Goal: Information Seeking & Learning: Learn about a topic

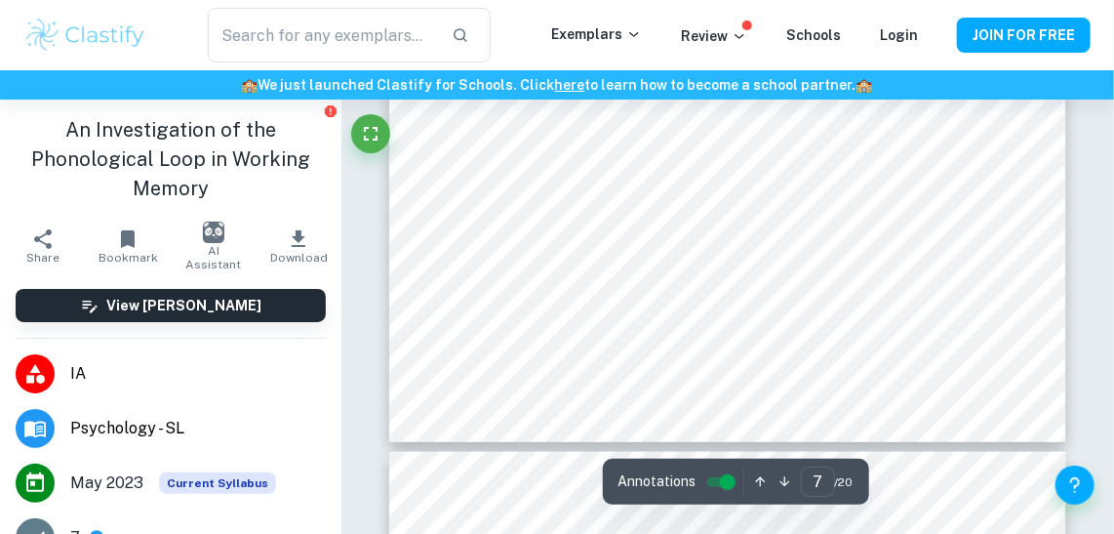
scroll to position [6349, 0]
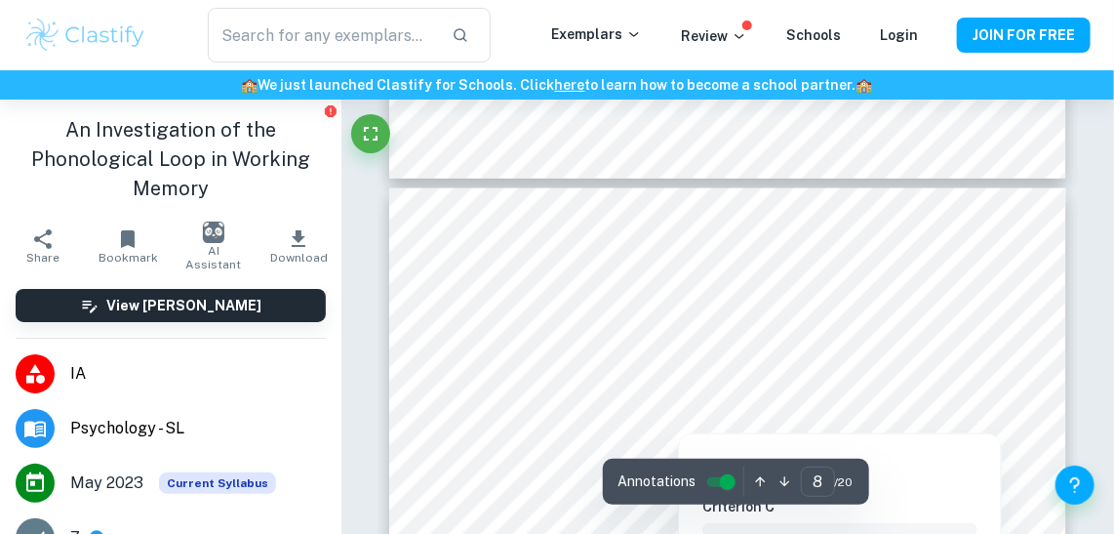
drag, startPoint x: 846, startPoint y: 381, endPoint x: 884, endPoint y: 393, distance: 40.1
click at [890, 389] on div at bounding box center [884, 398] width 150 height 30
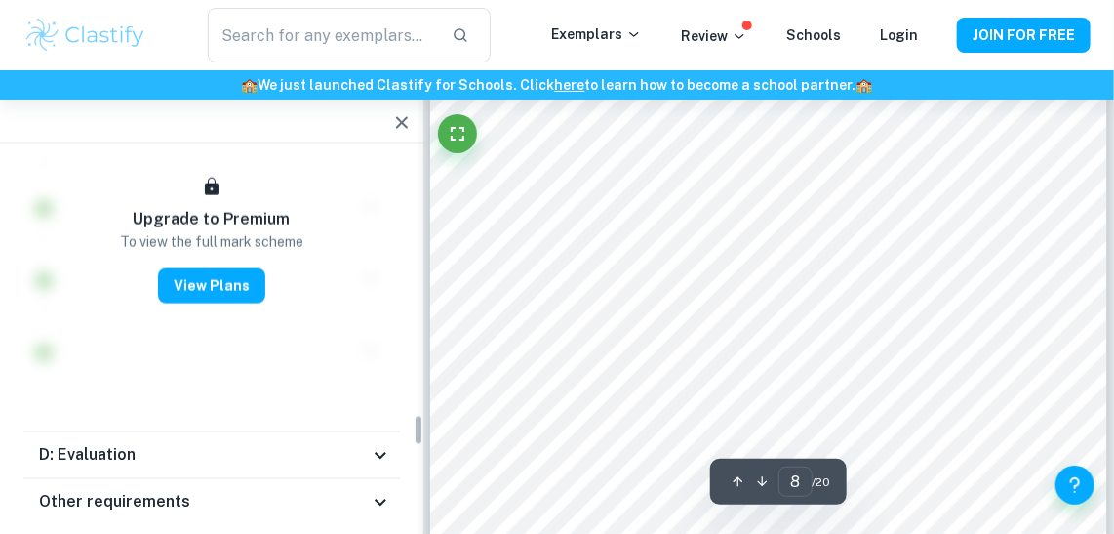
scroll to position [3040, 0]
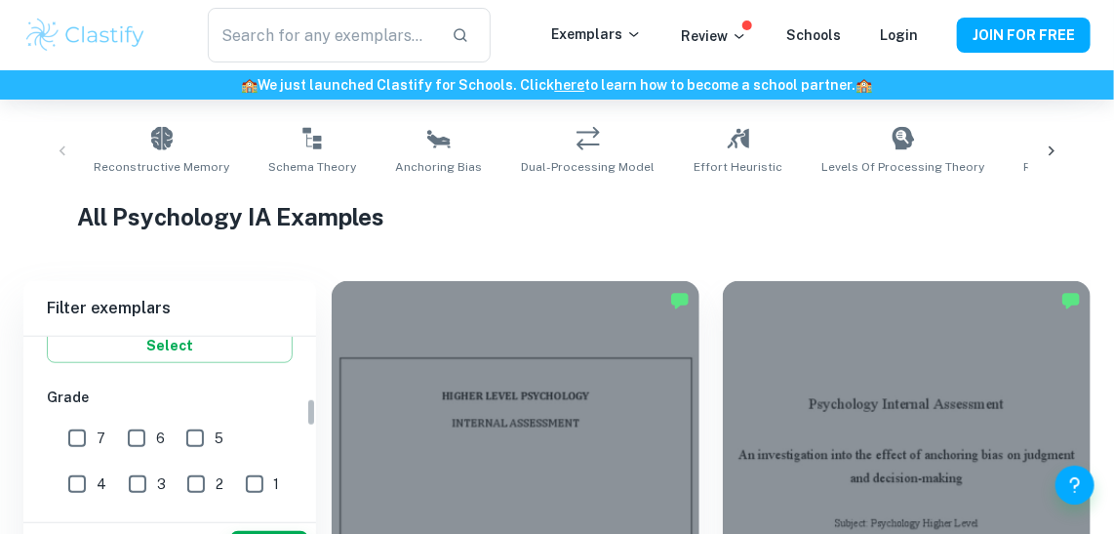
scroll to position [391, 0]
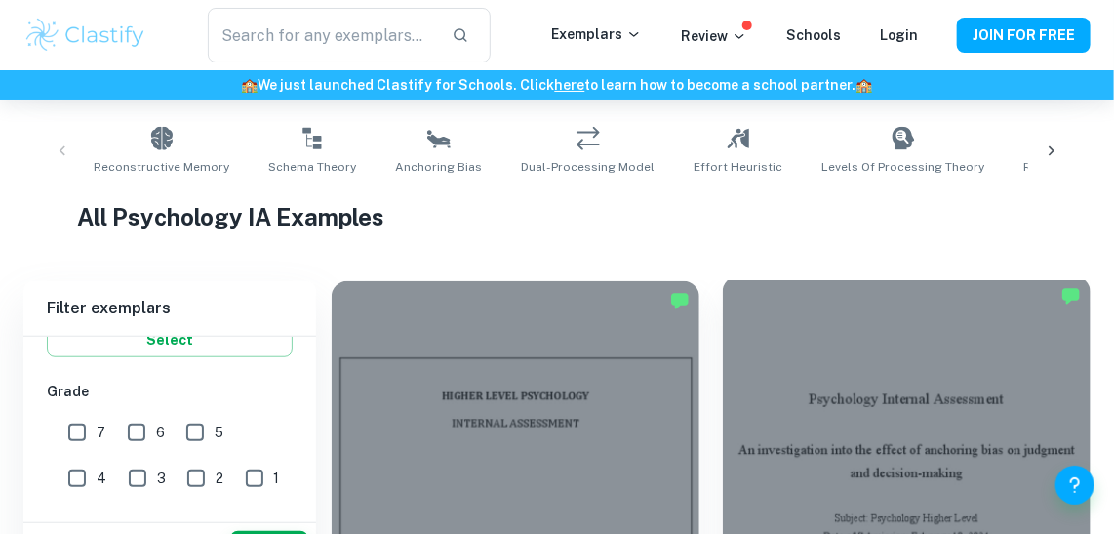
click at [875, 400] on div at bounding box center [907, 414] width 368 height 276
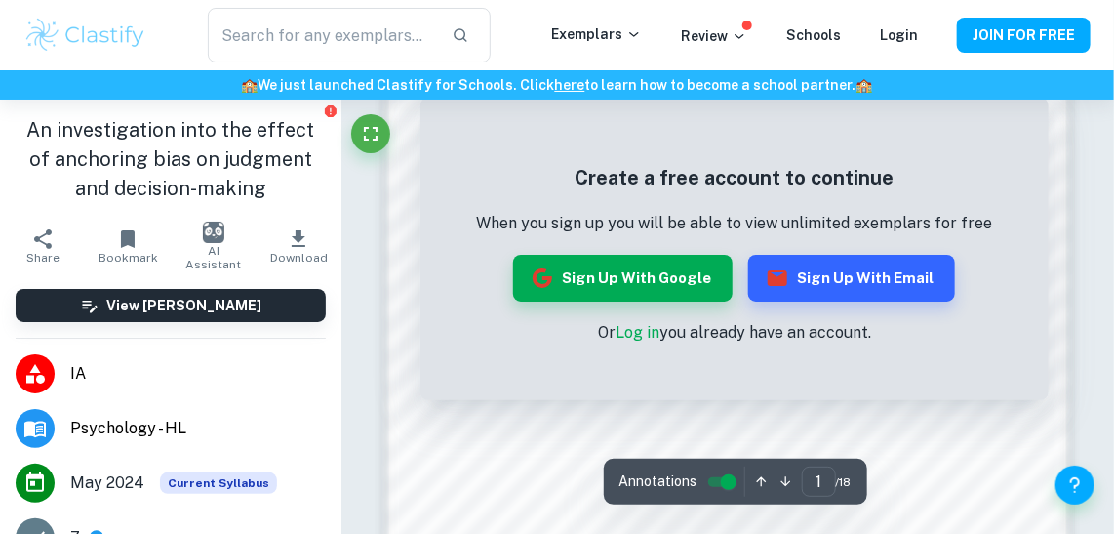
scroll to position [983, 0]
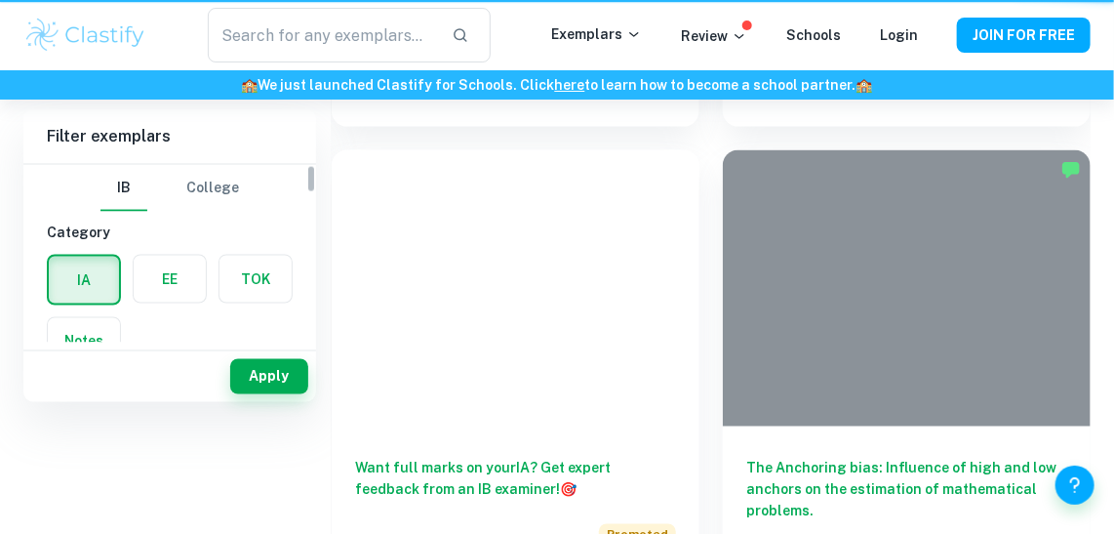
scroll to position [377, 0]
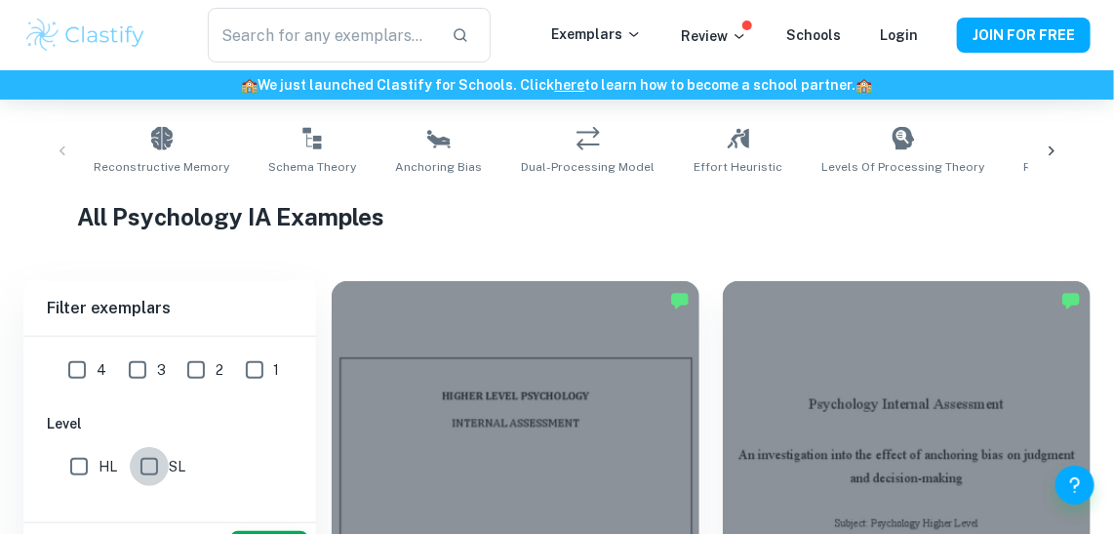
click at [154, 464] on input "SL" at bounding box center [149, 466] width 39 height 39
checkbox input "true"
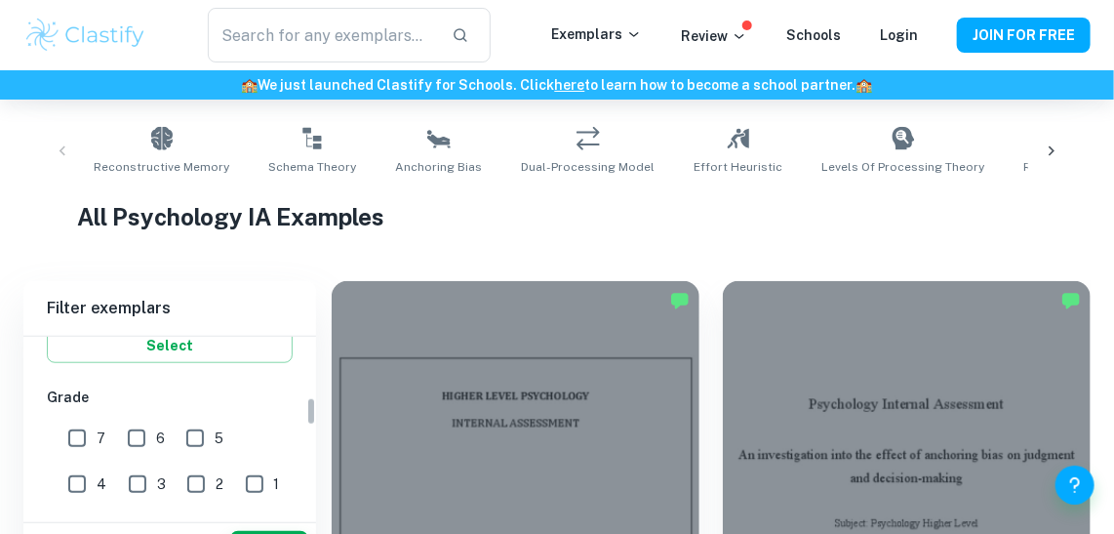
scroll to position [383, 0]
click at [80, 436] on input "7" at bounding box center [77, 441] width 39 height 39
checkbox input "true"
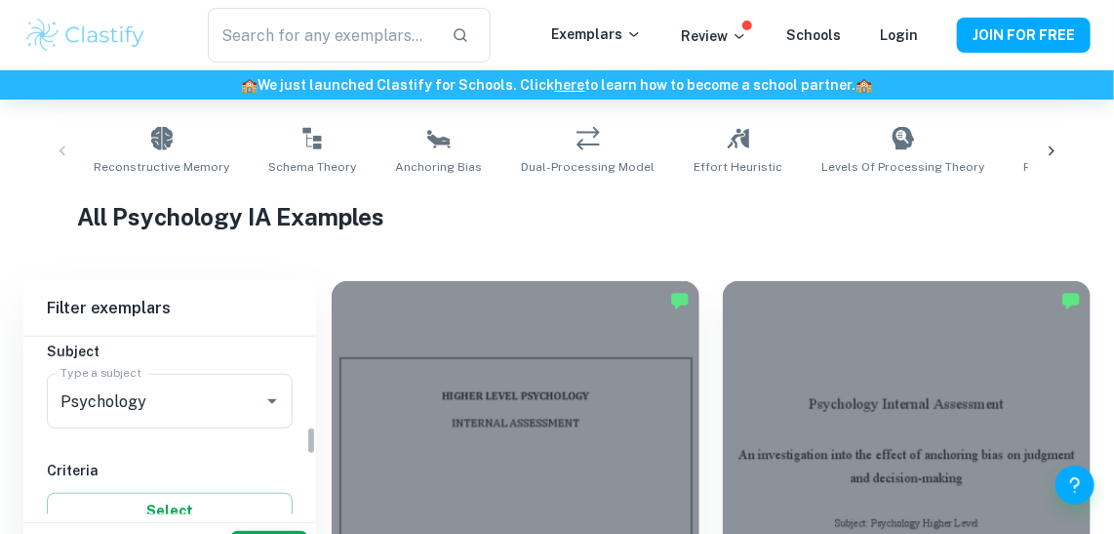
scroll to position [600, 0]
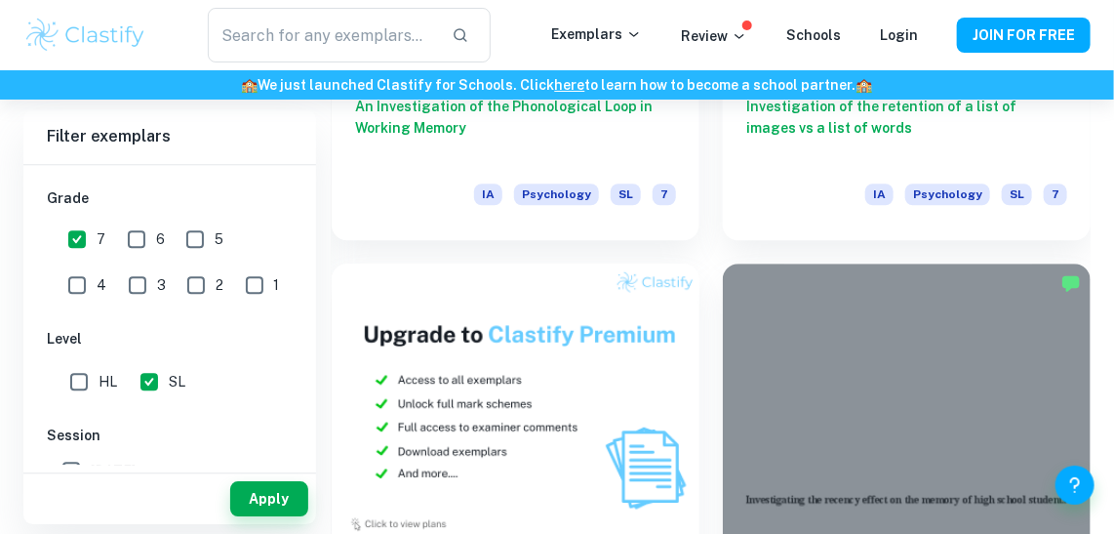
scroll to position [1753, 0]
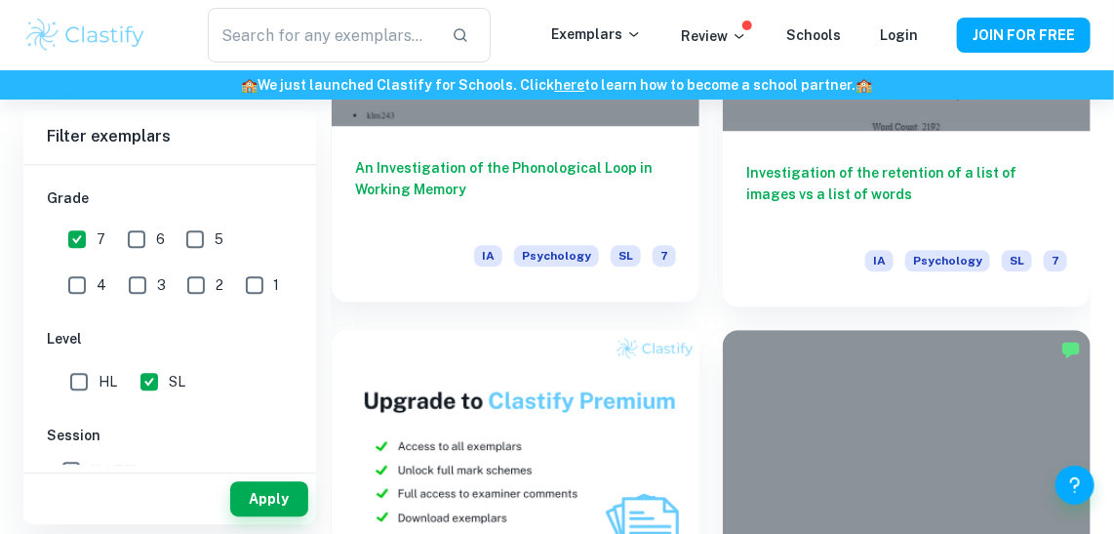
click at [496, 151] on div "An Investigation of the Phonological Loop in Working Memory IA Psychology SL 7" at bounding box center [516, 214] width 368 height 176
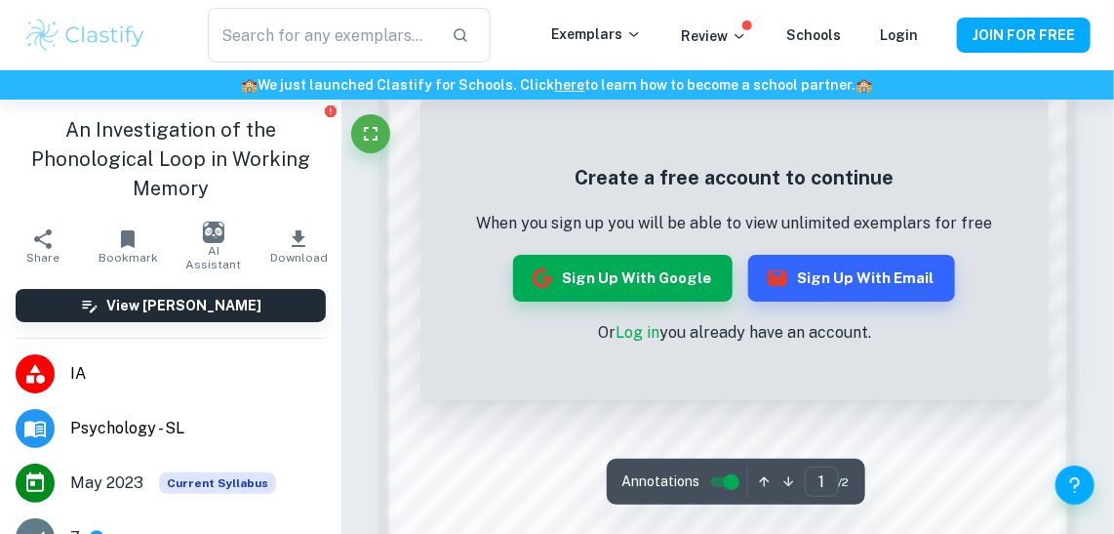
scroll to position [938, 0]
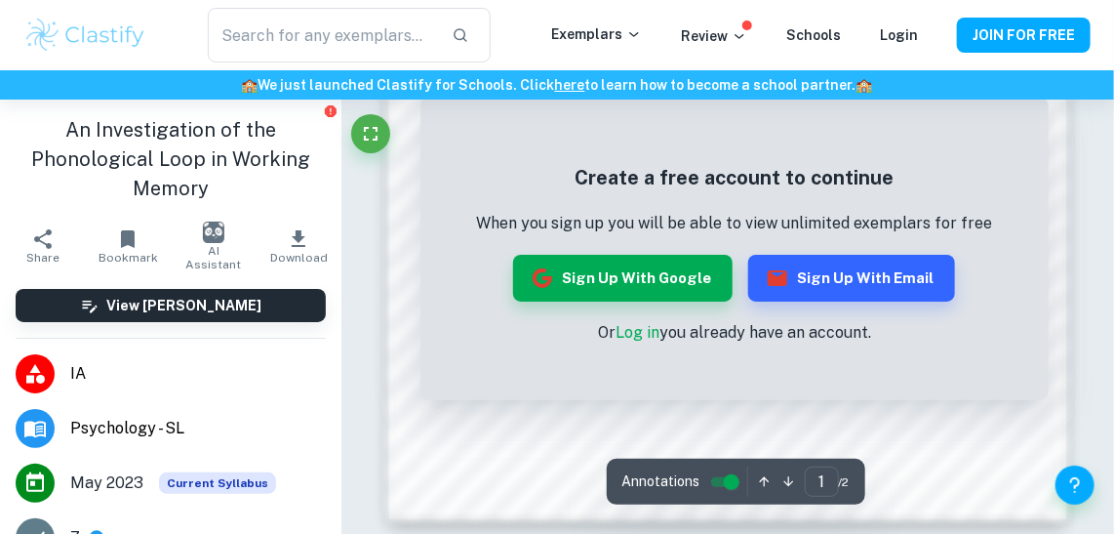
scroll to position [1479, 0]
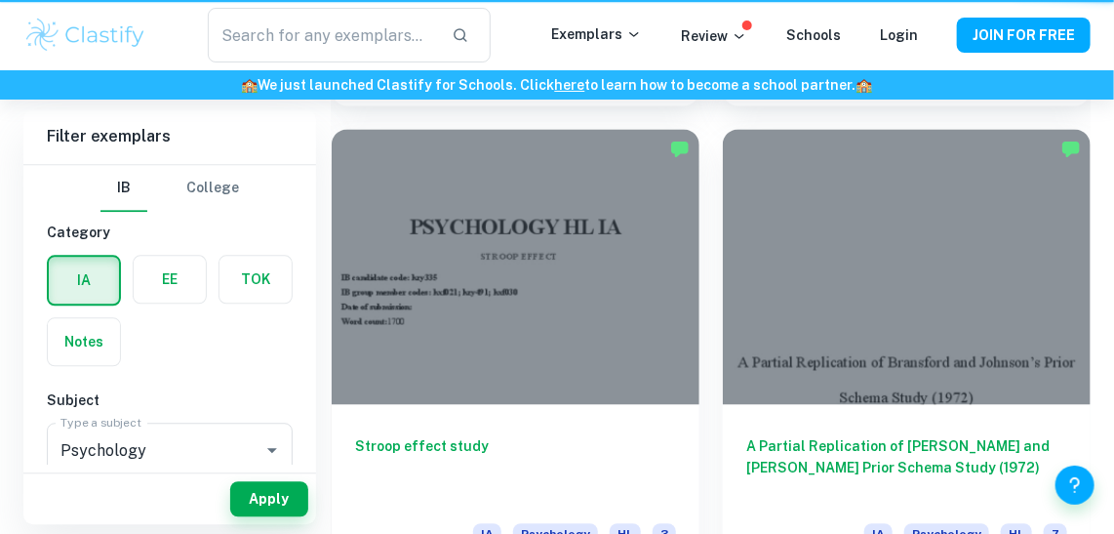
scroll to position [1753, 0]
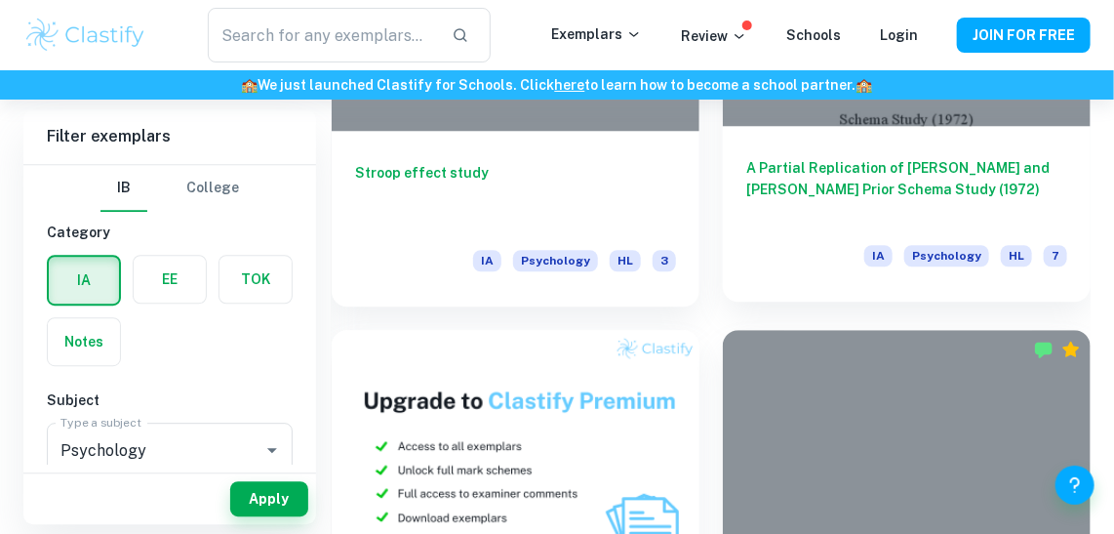
click at [806, 216] on h6 "A Partial Replication of Bransford and Johnson’s Prior Schema Study (1972)" at bounding box center [907, 189] width 321 height 64
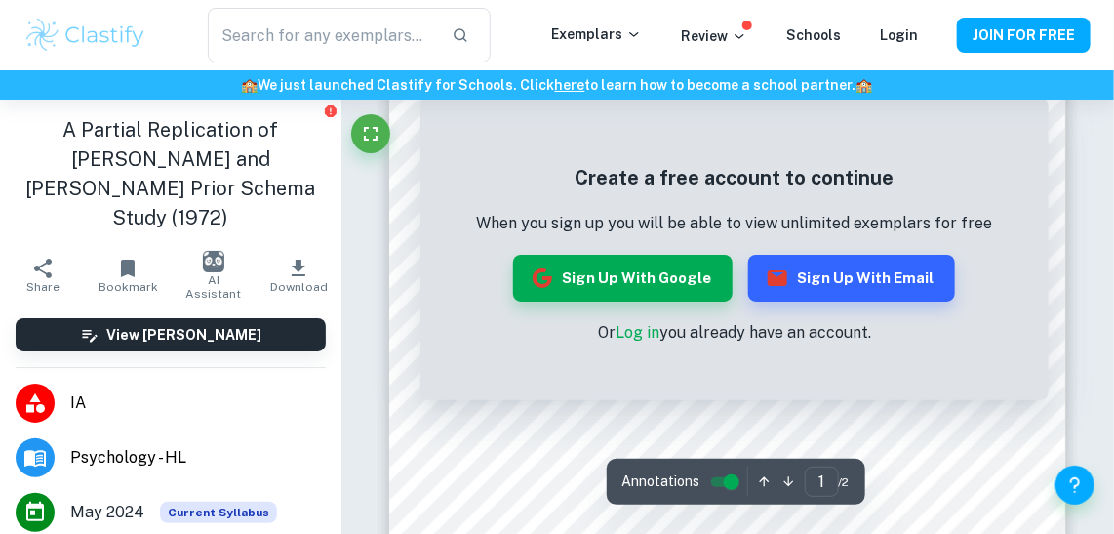
scroll to position [539, 0]
click at [370, 127] on icon "Fullscreen" at bounding box center [370, 133] width 23 height 23
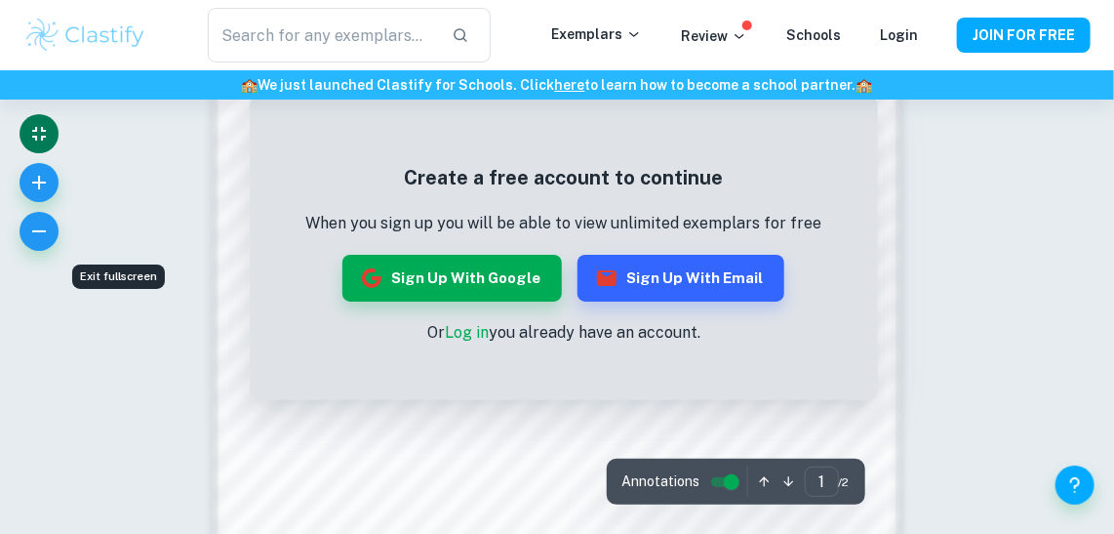
scroll to position [1639, 0]
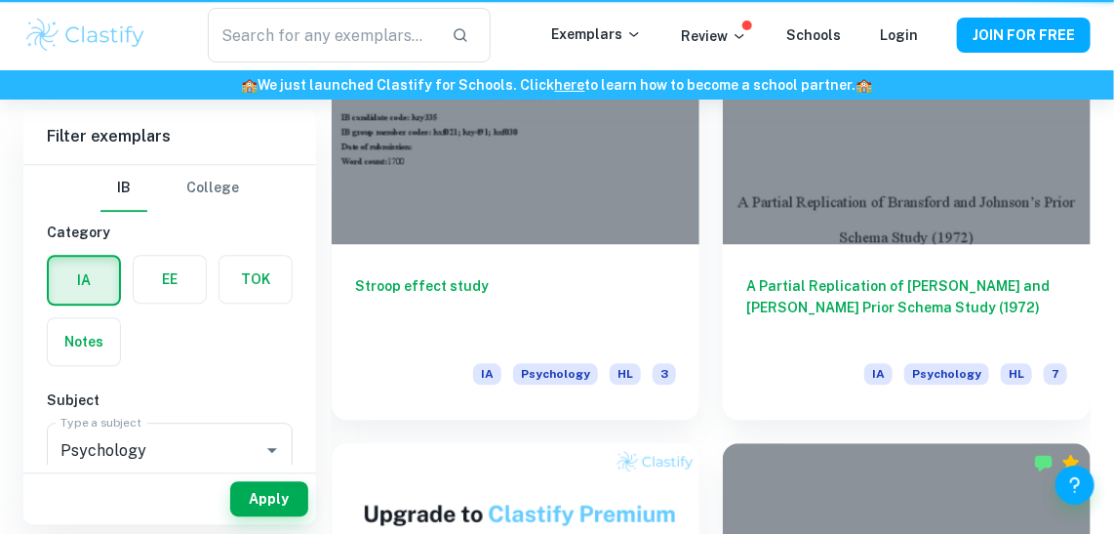
scroll to position [1753, 0]
